Goal: Transaction & Acquisition: Subscribe to service/newsletter

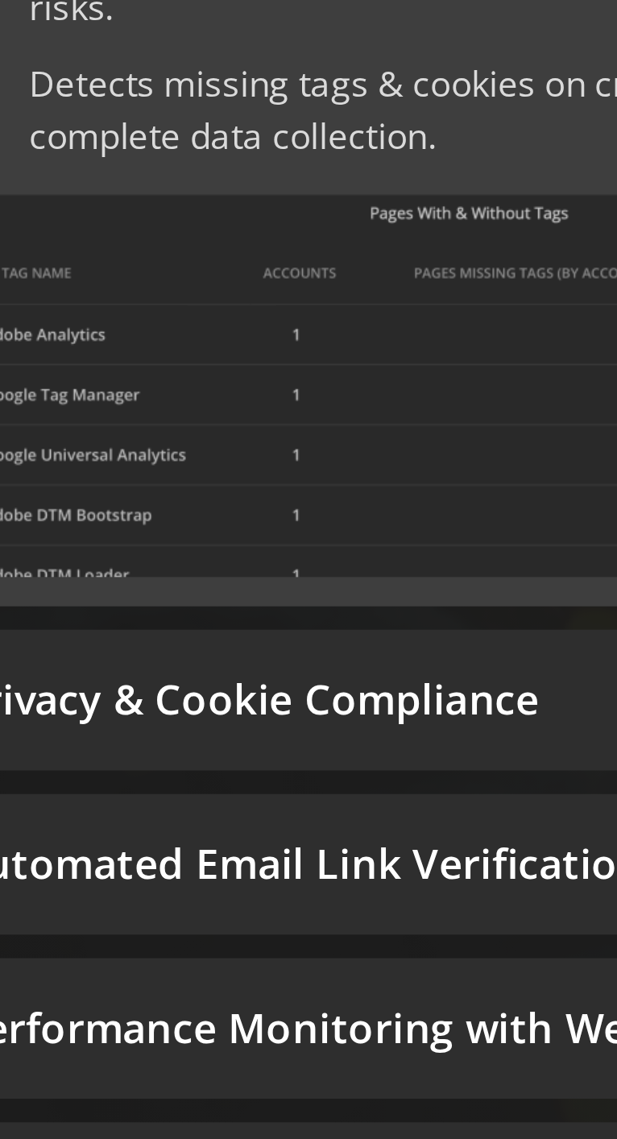
scroll to position [249, 0]
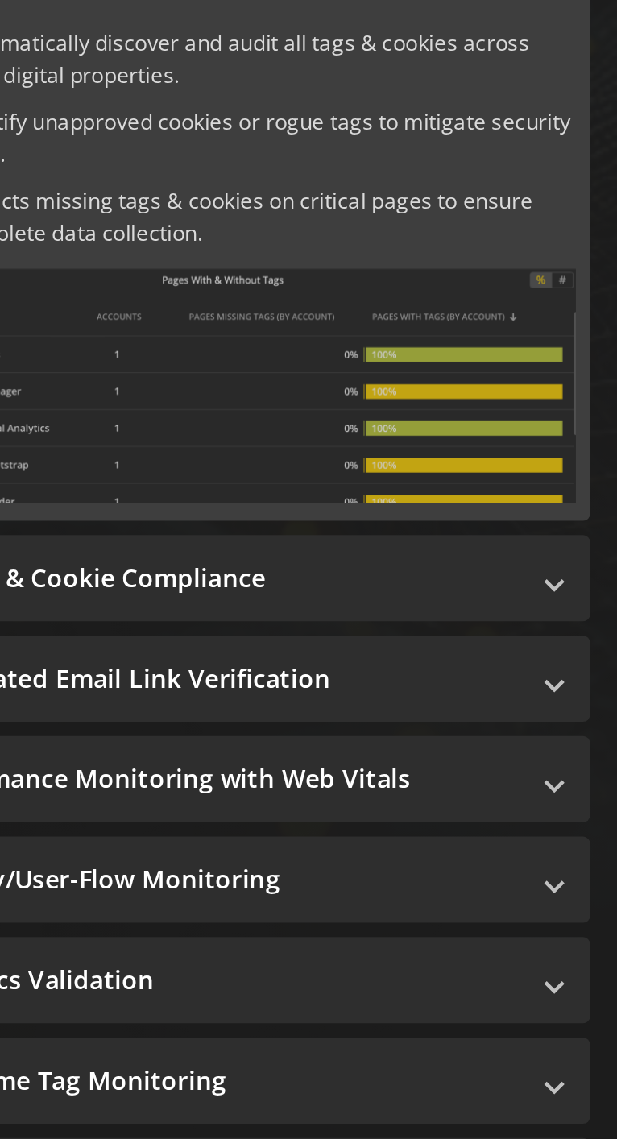
click at [421, 781] on mat-panel-title "Privacy & Cookie Compliance" at bounding box center [300, 780] width 273 height 16
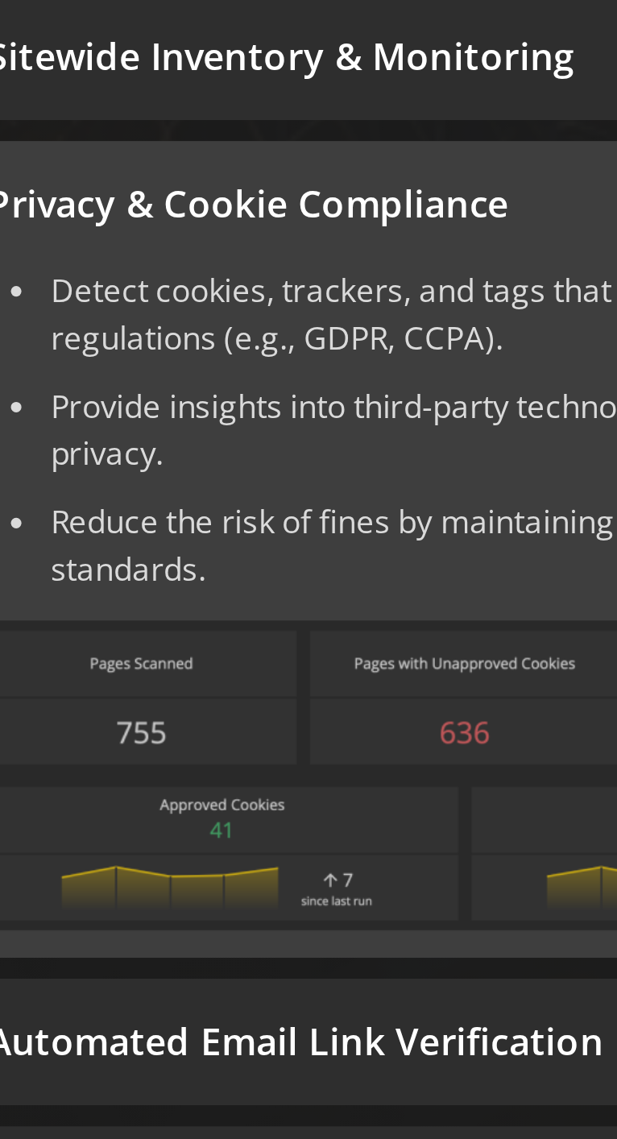
scroll to position [171, 0]
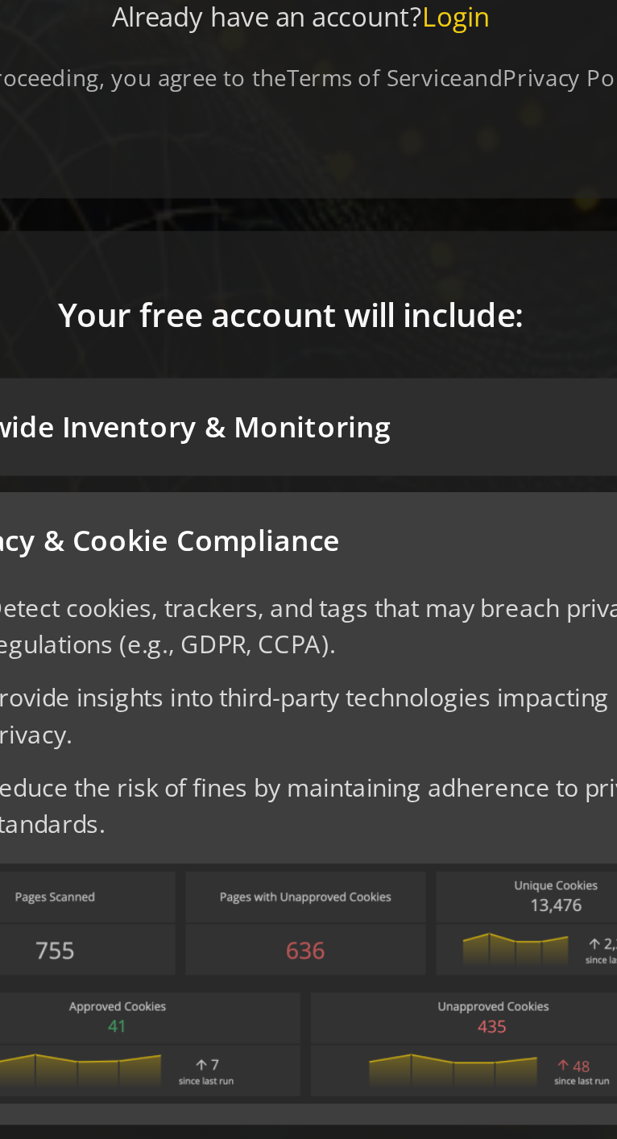
click at [310, 586] on mat-panel-title "Sitewide Inventory & Monitoring" at bounding box center [300, 591] width 273 height 16
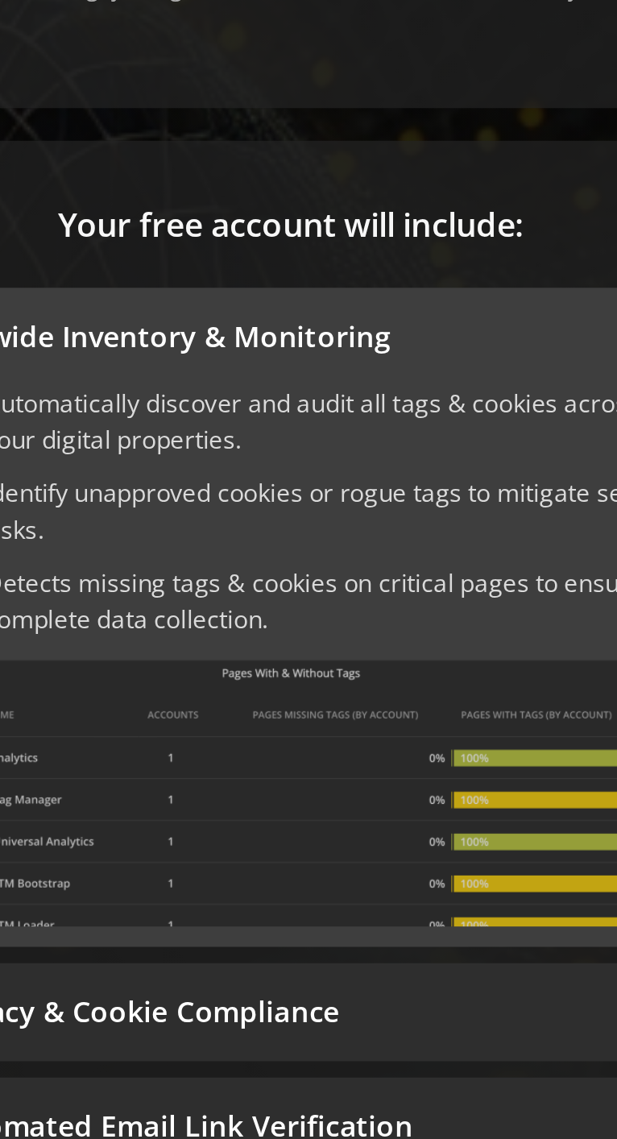
scroll to position [250, 0]
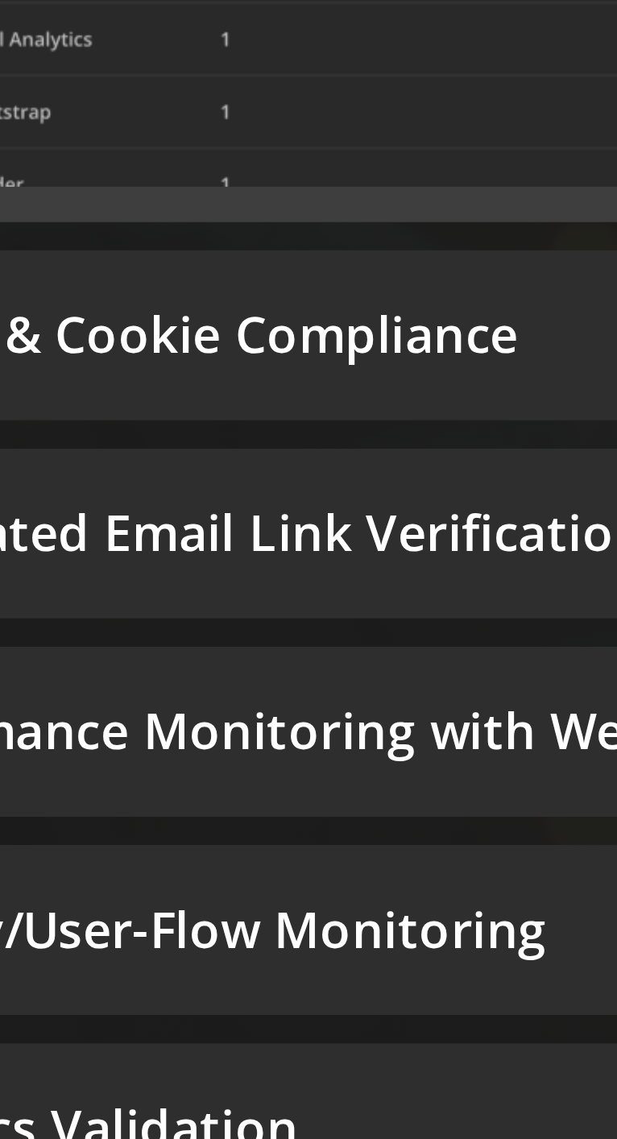
click at [272, 819] on mat-panel-title "Automated Email Link Verification" at bounding box center [300, 824] width 273 height 16
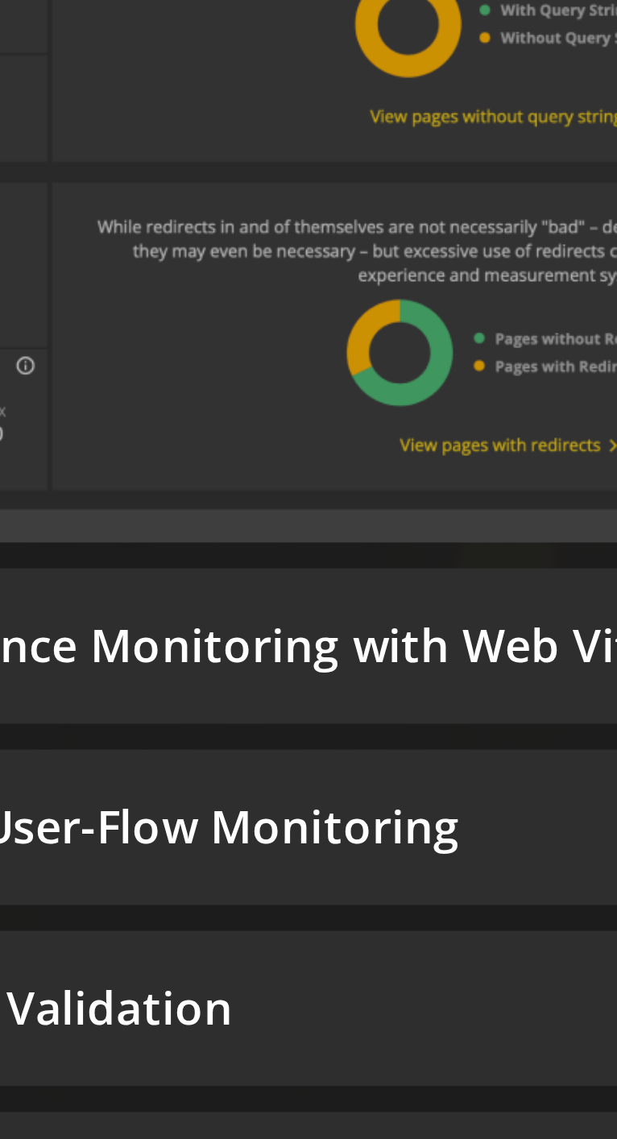
scroll to position [268, 0]
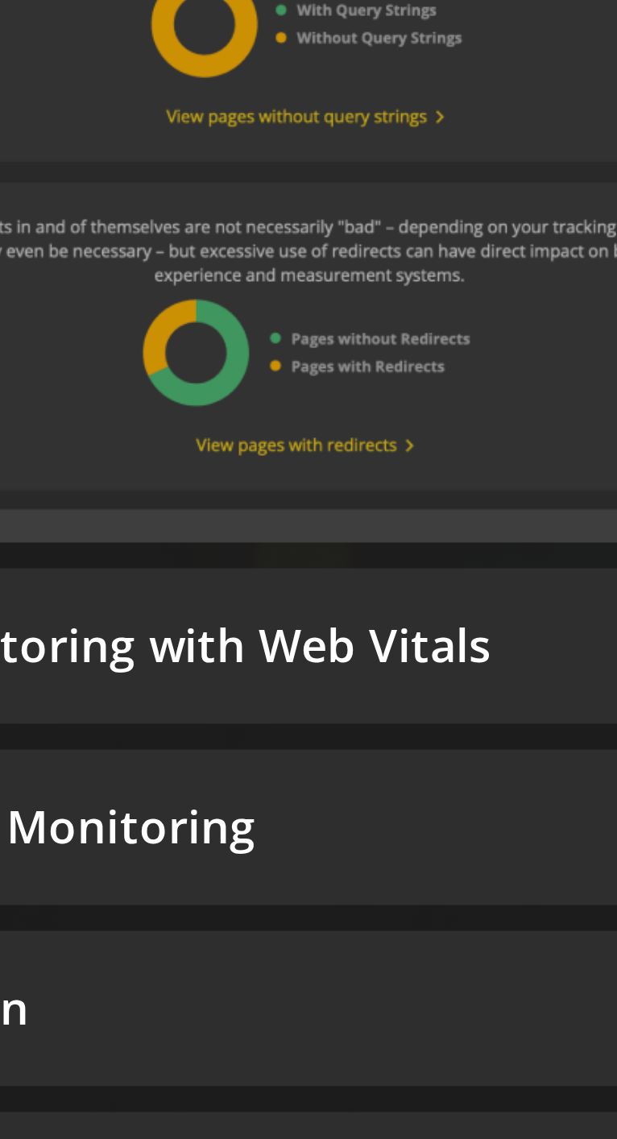
click at [326, 904] on mat-panel-title "Performance Monitoring with Web Vitals" at bounding box center [300, 908] width 273 height 16
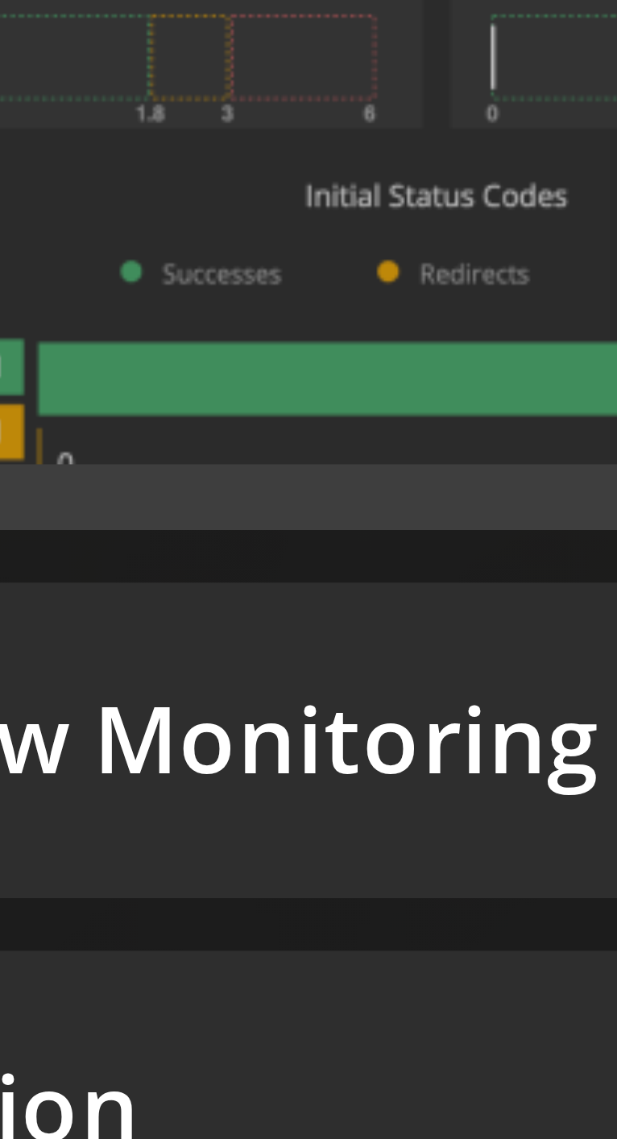
scroll to position [233, 0]
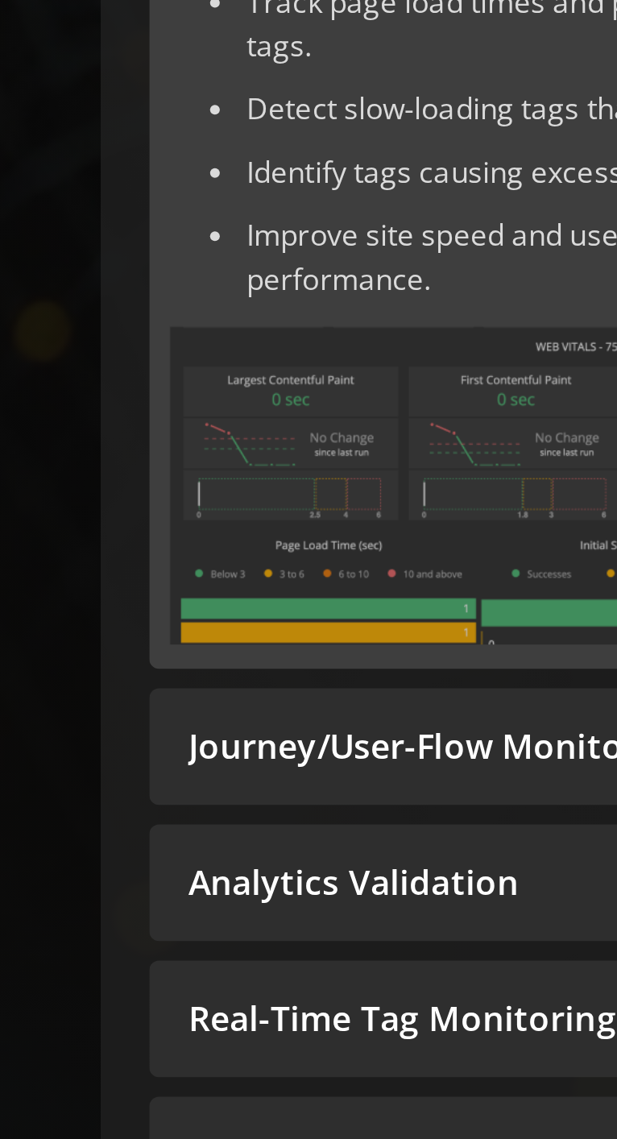
click at [259, 944] on mat-panel-title "Journey/User-Flow Monitoring" at bounding box center [300, 938] width 273 height 16
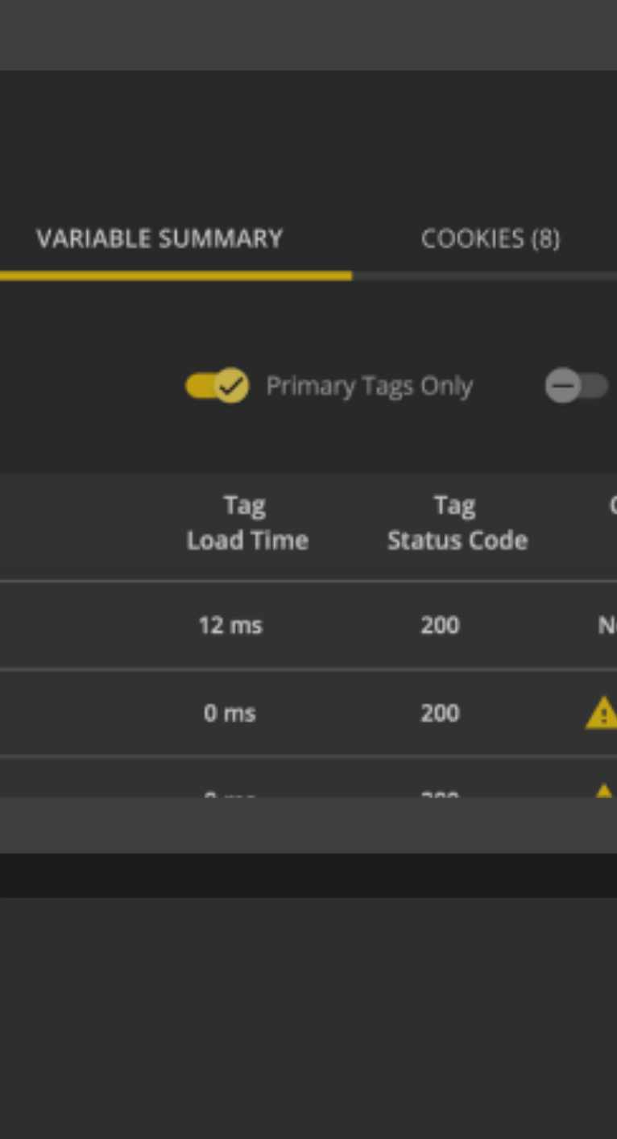
scroll to position [225, 0]
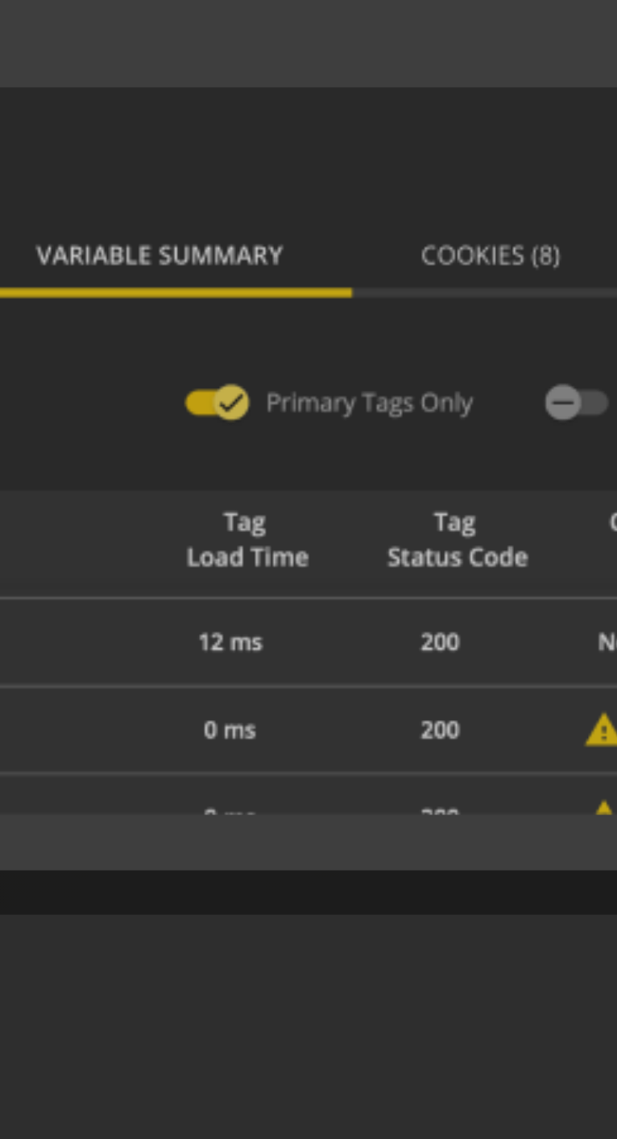
click at [367, 879] on img at bounding box center [310, 884] width 305 height 106
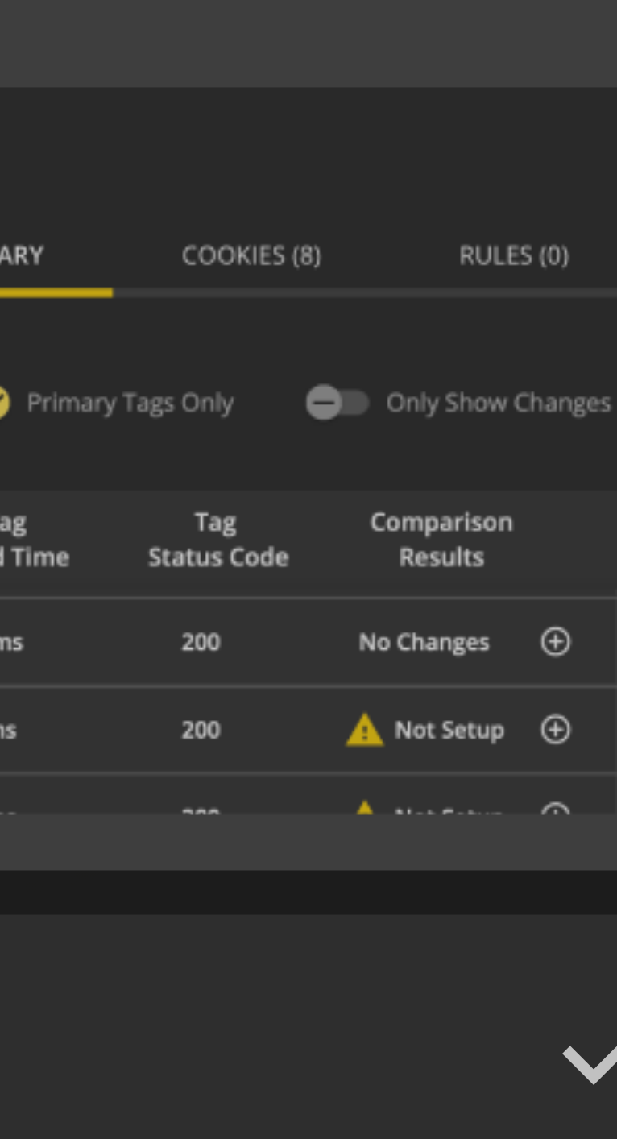
click at [419, 878] on img at bounding box center [310, 884] width 305 height 106
click at [417, 877] on img at bounding box center [310, 884] width 305 height 106
click at [404, 856] on img at bounding box center [310, 884] width 305 height 106
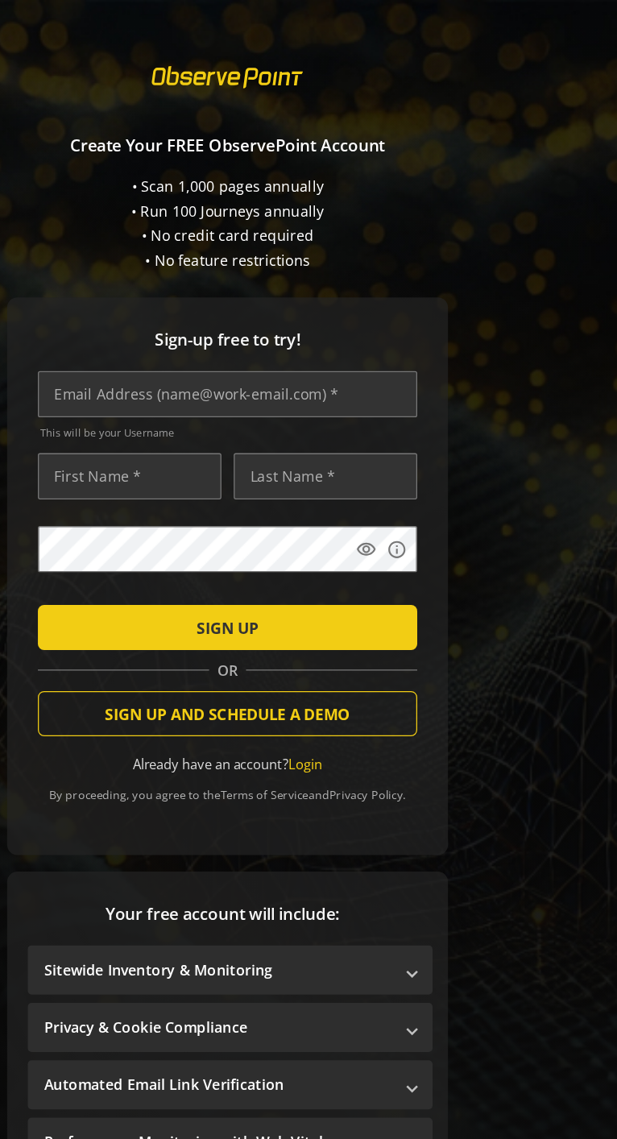
scroll to position [0, 0]
